Goal: Transaction & Acquisition: Purchase product/service

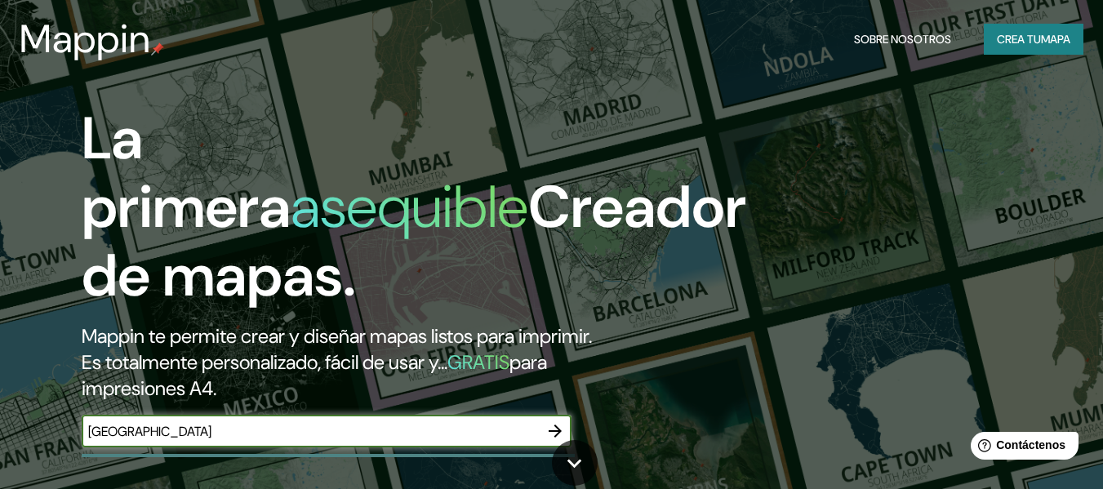
type input "[GEOGRAPHIC_DATA]"
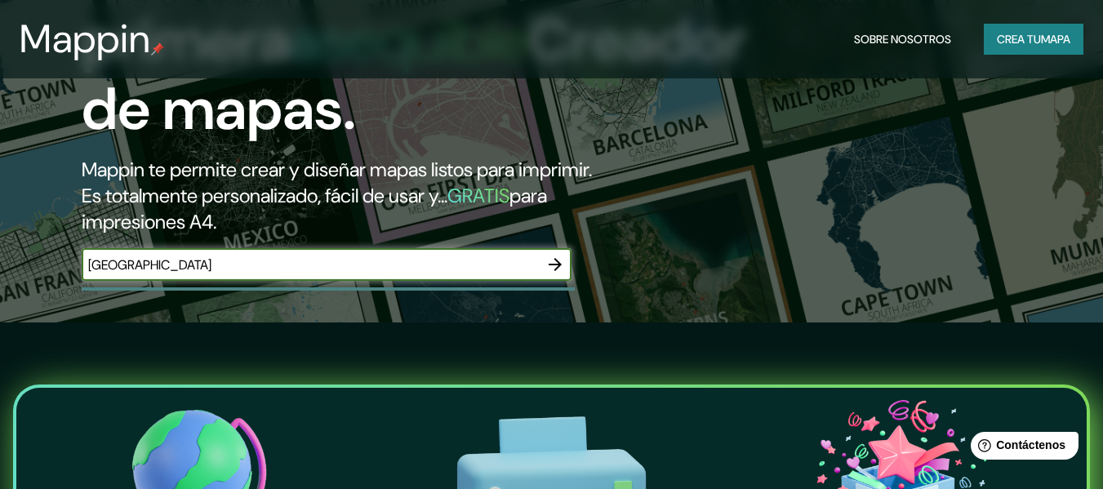
scroll to position [82, 0]
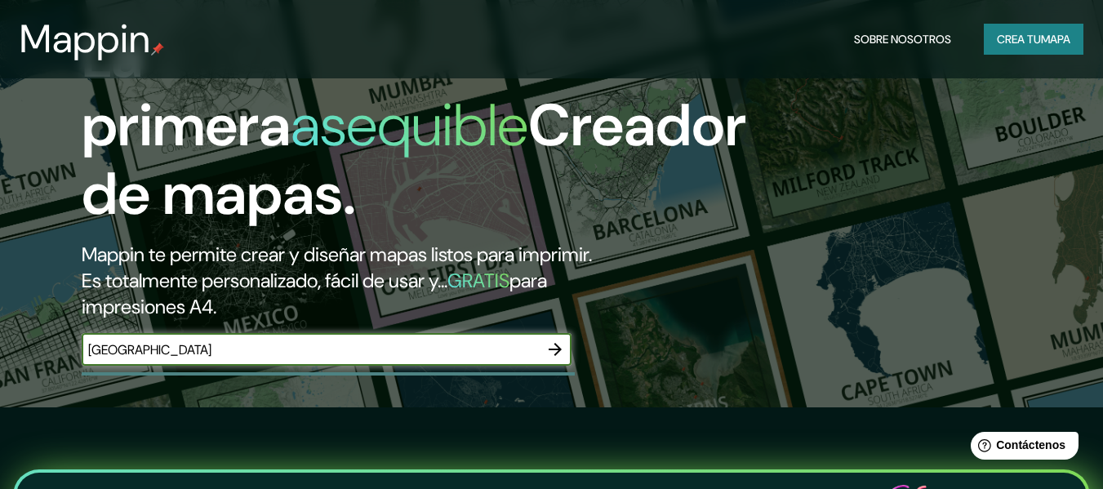
click at [555, 351] on icon "button" at bounding box center [555, 350] width 20 height 20
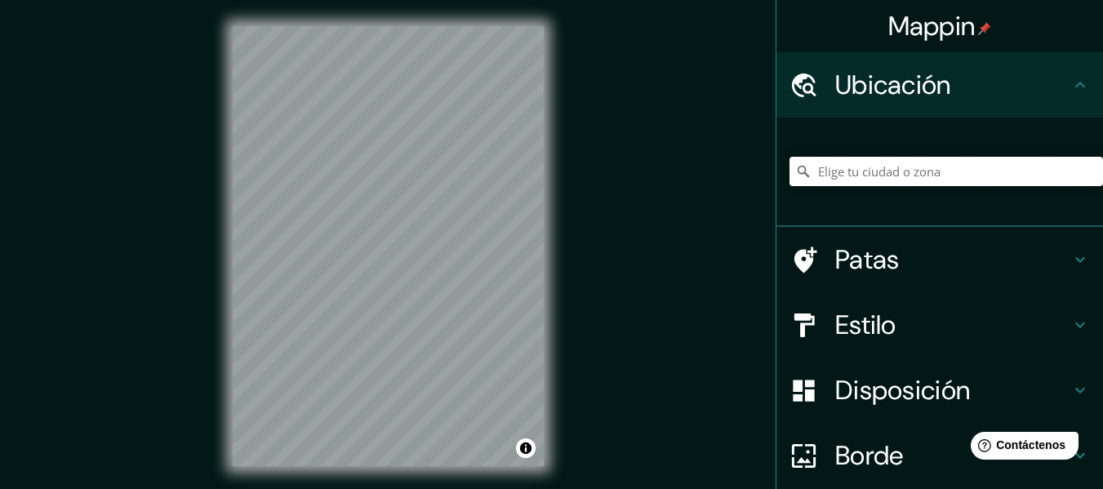
click at [904, 173] on input "Elige tu ciudad o zona" at bounding box center [945, 171] width 313 height 29
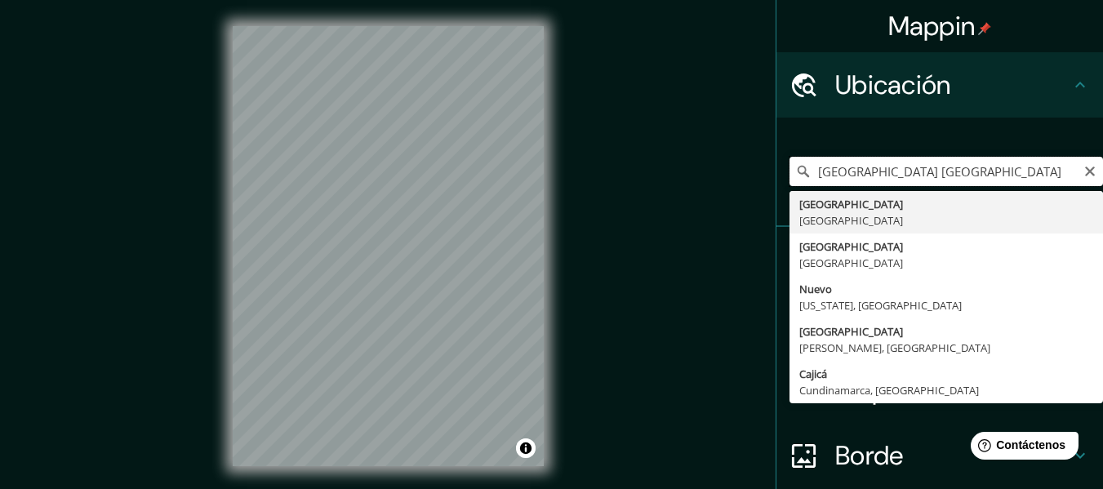
type input "[GEOGRAPHIC_DATA], [GEOGRAPHIC_DATA]"
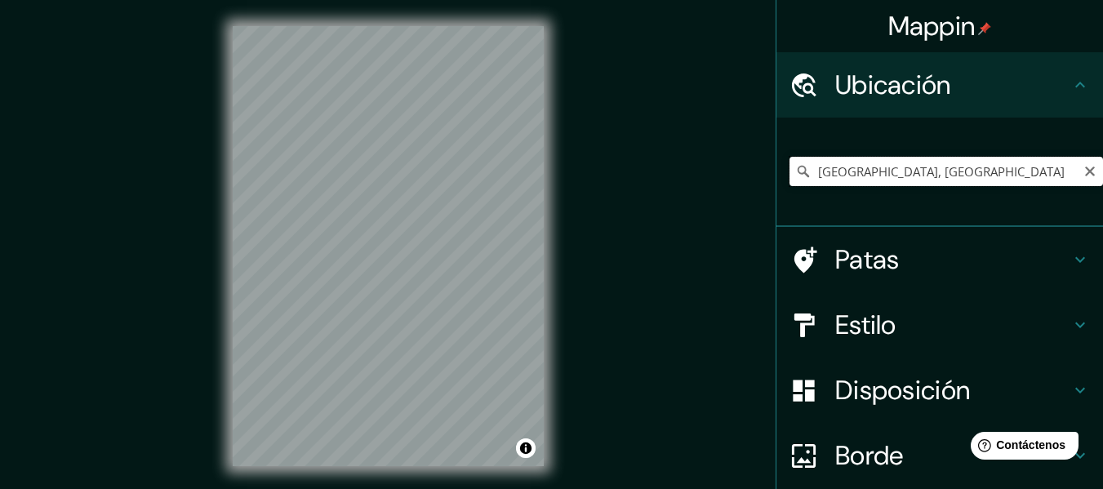
drag, startPoint x: 1002, startPoint y: 178, endPoint x: 646, endPoint y: 173, distance: 355.9
click at [646, 173] on div "Mappin Ubicación [GEOGRAPHIC_DATA], [GEOGRAPHIC_DATA] [GEOGRAPHIC_DATA] [GEOGRA…" at bounding box center [551, 259] width 1103 height 518
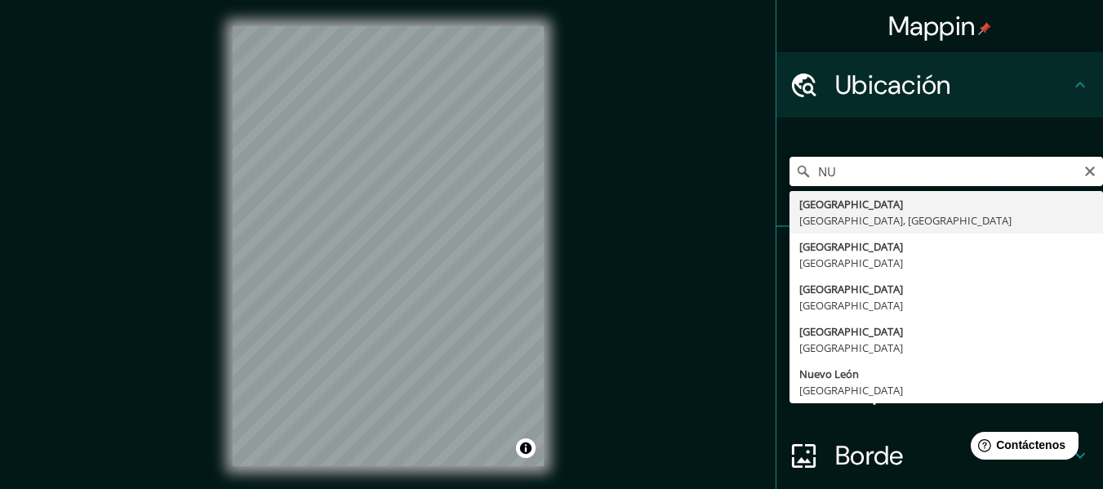
type input "N"
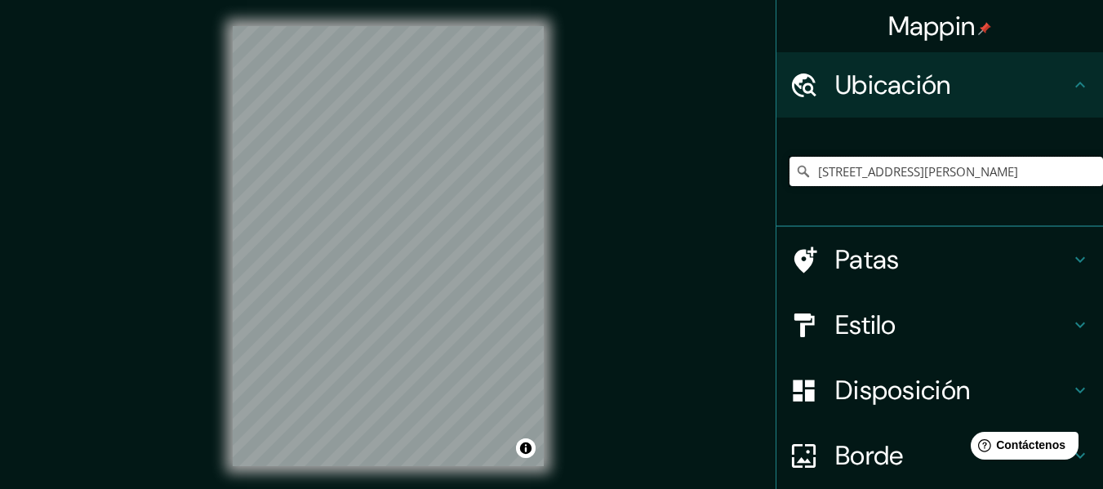
type input "[STREET_ADDRESS][PERSON_NAME]"
click at [1070, 318] on icon at bounding box center [1080, 325] width 20 height 20
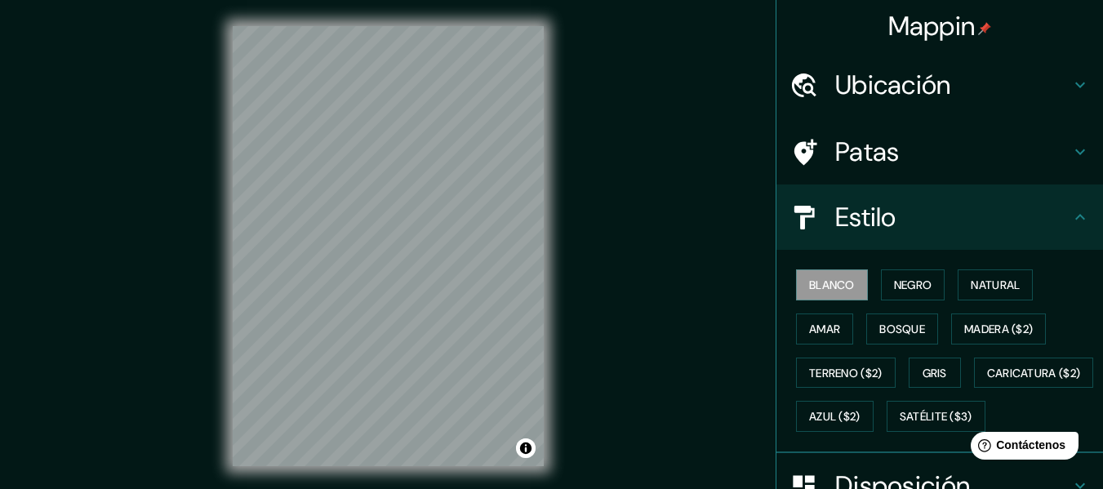
click at [943, 285] on div "Blanco Negro Natural [PERSON_NAME] ($2) Terreno ($2) Gris Caricatura ($2) Azul …" at bounding box center [945, 350] width 313 height 175
click at [908, 286] on font "Negro" at bounding box center [913, 285] width 38 height 15
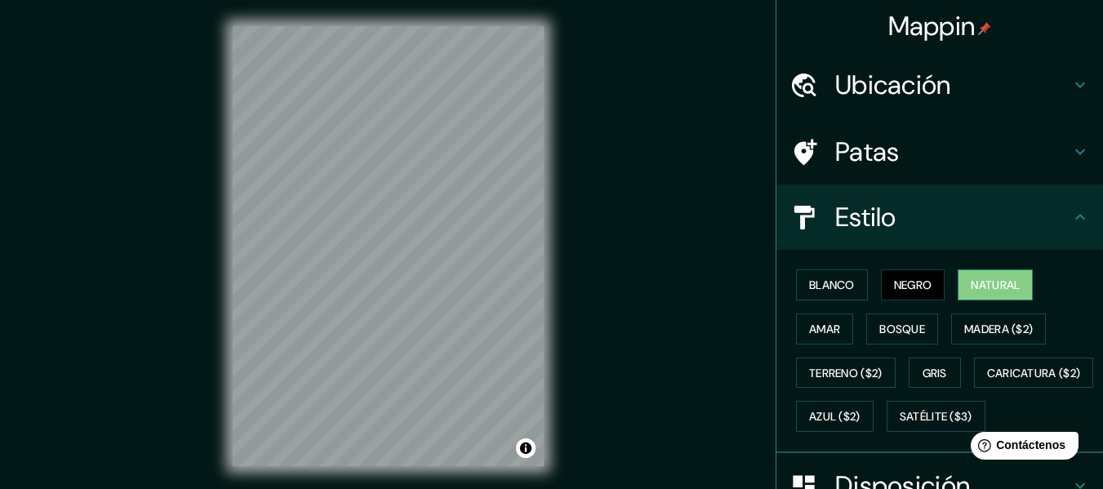
click at [997, 286] on font "Natural" at bounding box center [994, 285] width 49 height 15
click at [831, 331] on button "Amar" at bounding box center [824, 328] width 57 height 31
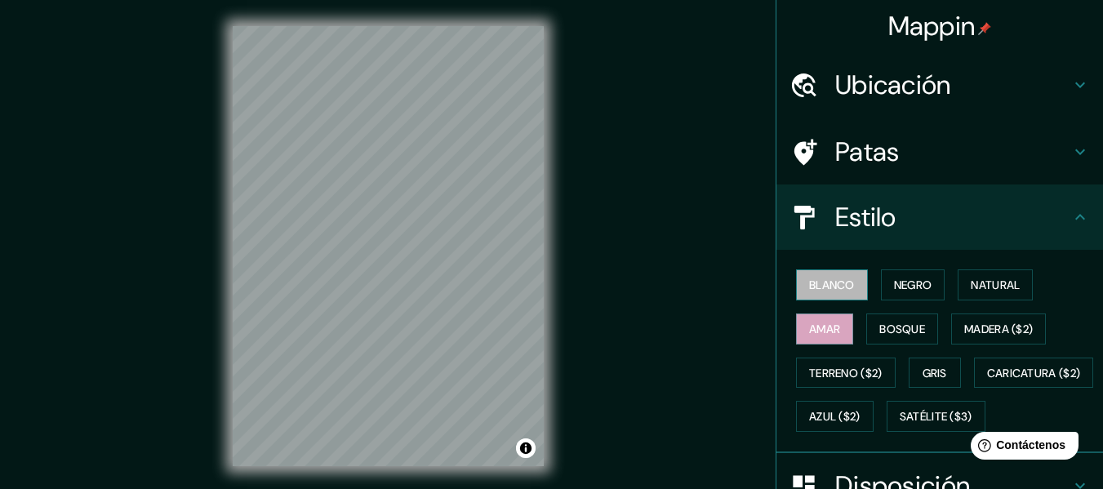
click at [833, 286] on font "Blanco" at bounding box center [832, 285] width 46 height 15
click at [912, 291] on font "Negro" at bounding box center [913, 285] width 38 height 15
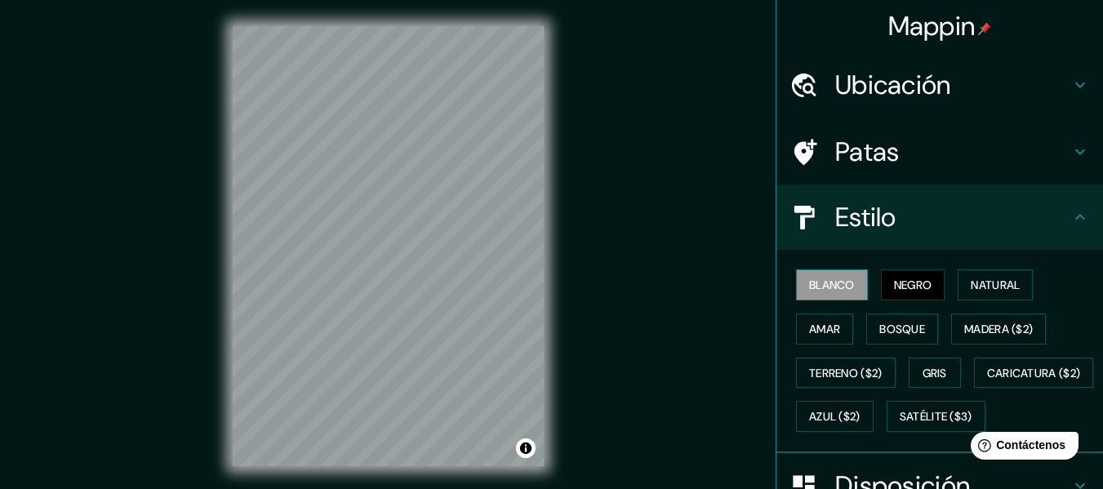
click at [821, 293] on font "Blanco" at bounding box center [832, 284] width 46 height 21
click at [942, 375] on button "Gris" at bounding box center [934, 373] width 52 height 31
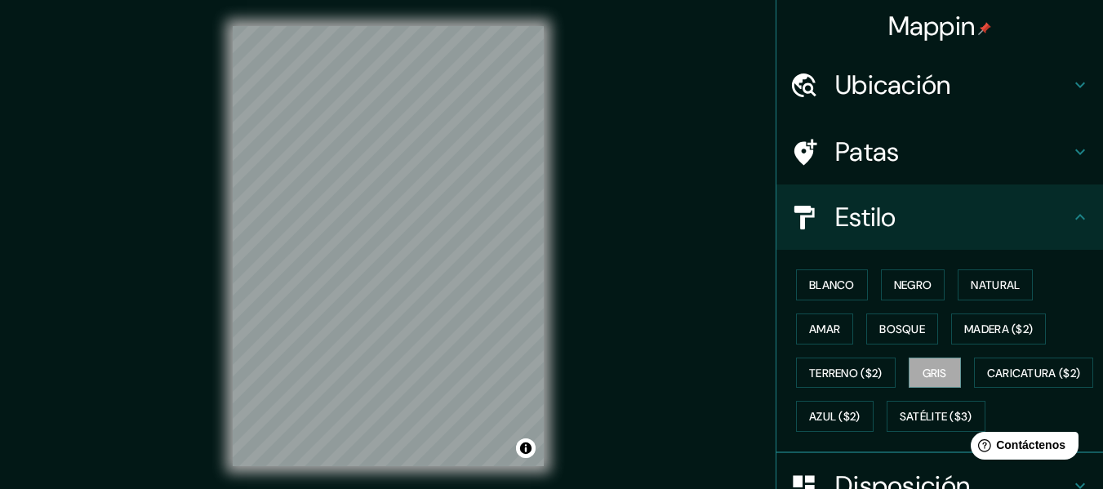
click at [940, 232] on h4 "Estilo" at bounding box center [952, 217] width 235 height 33
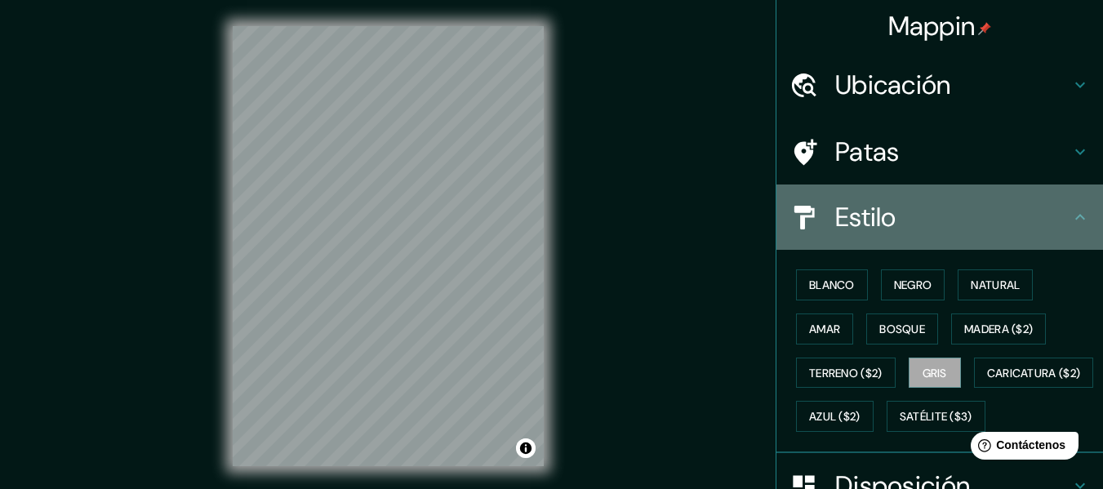
click at [1070, 224] on icon at bounding box center [1080, 217] width 20 height 20
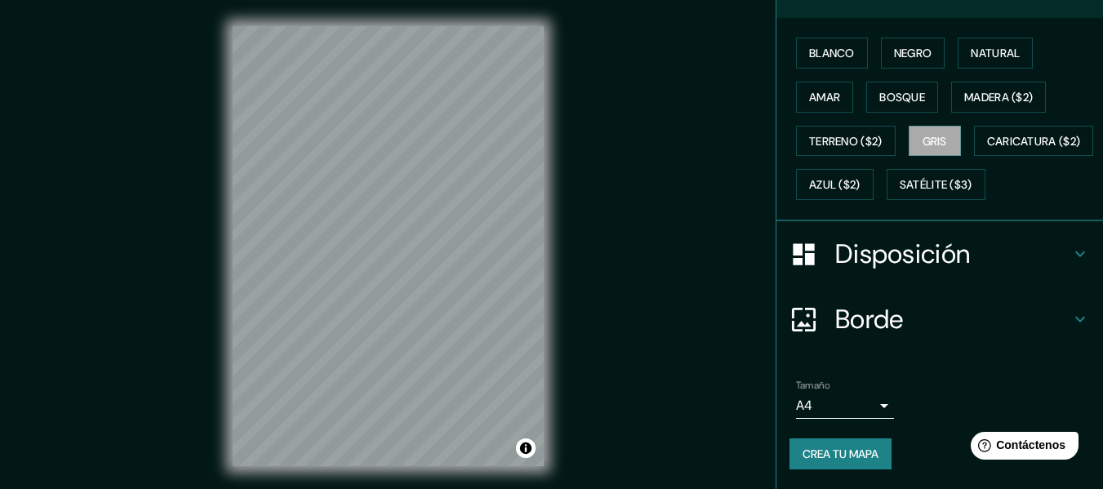
scroll to position [245, 0]
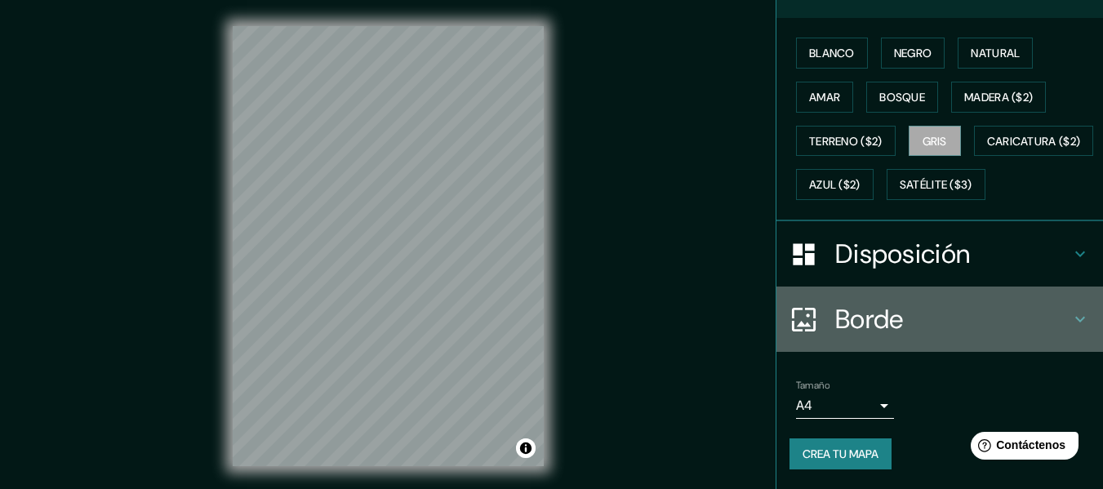
click at [1070, 329] on icon at bounding box center [1080, 319] width 20 height 20
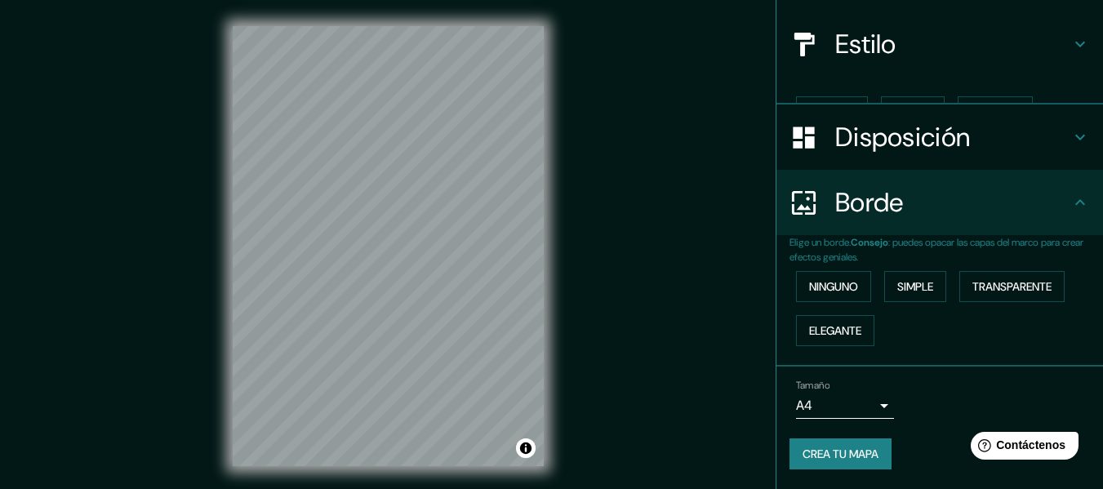
scroll to position [145, 0]
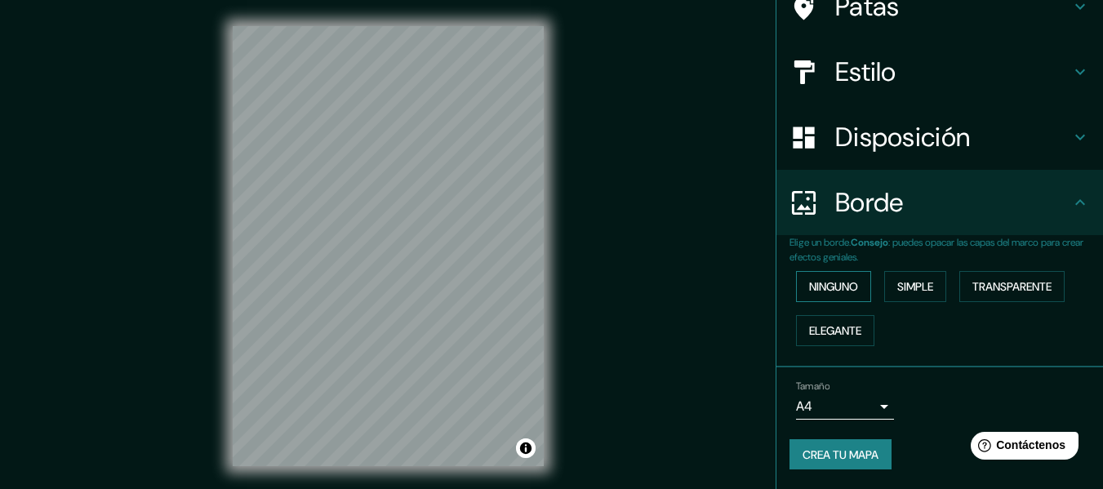
click at [844, 286] on font "Ninguno" at bounding box center [833, 286] width 49 height 15
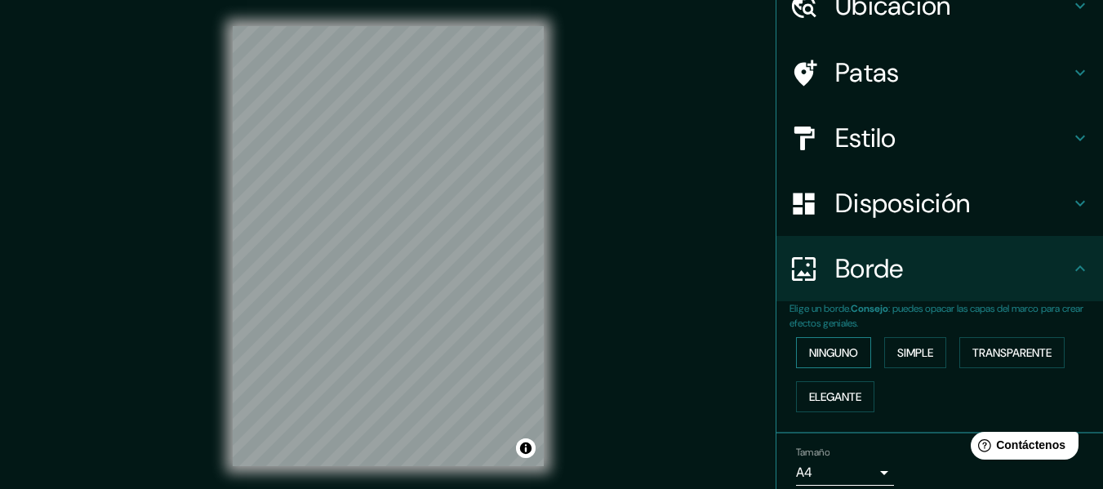
scroll to position [0, 0]
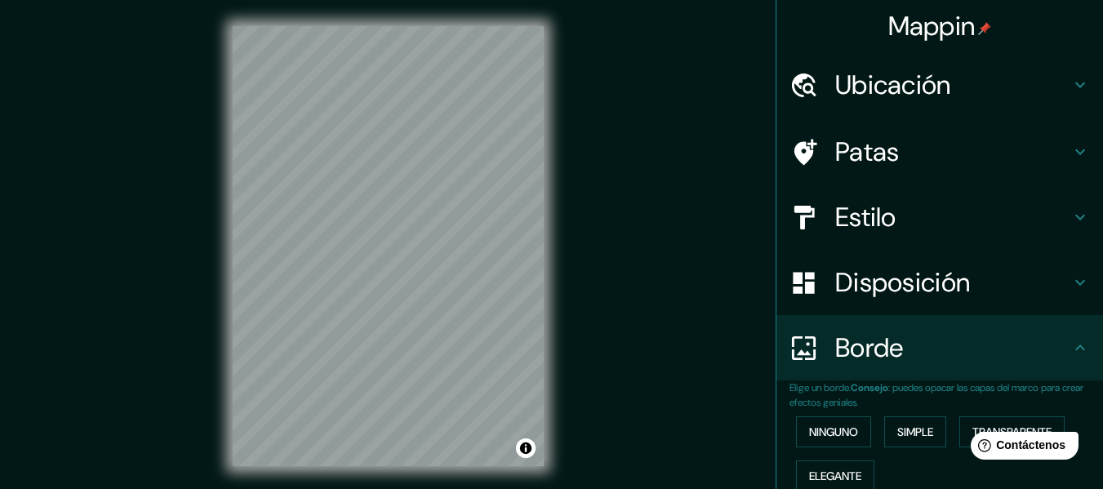
click at [1070, 279] on icon at bounding box center [1080, 283] width 20 height 20
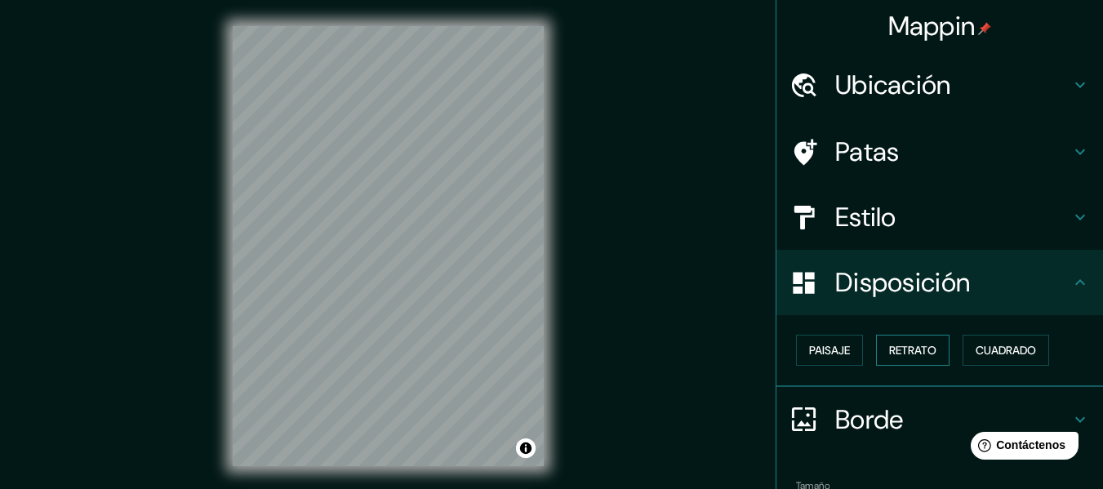
click at [913, 353] on font "Retrato" at bounding box center [912, 350] width 47 height 15
